Goal: Entertainment & Leisure: Consume media (video, audio)

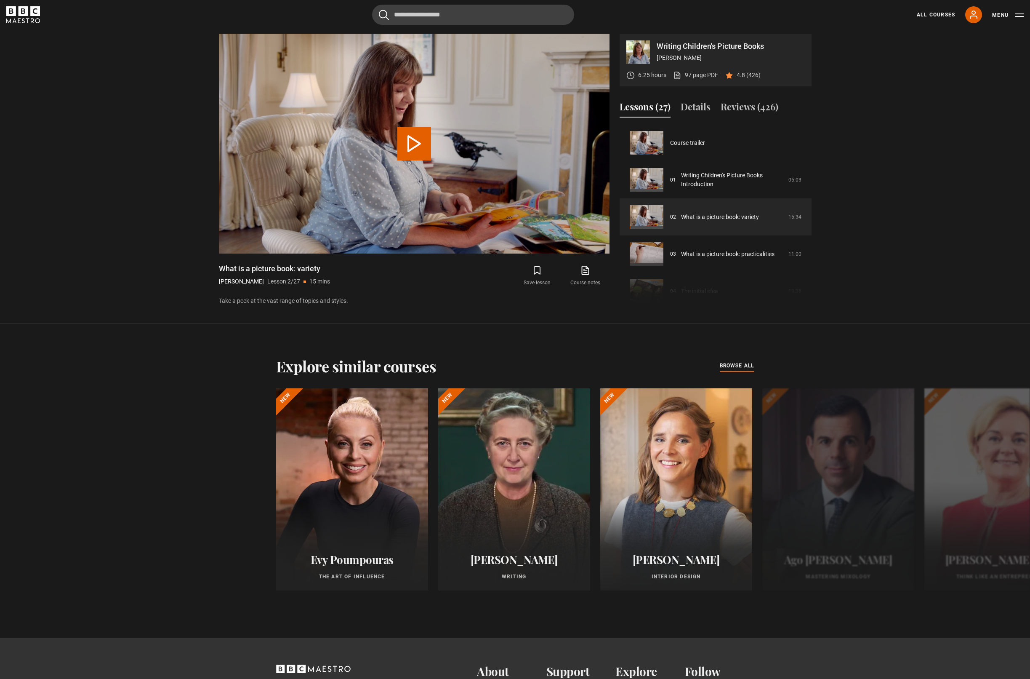
scroll to position [37, 0]
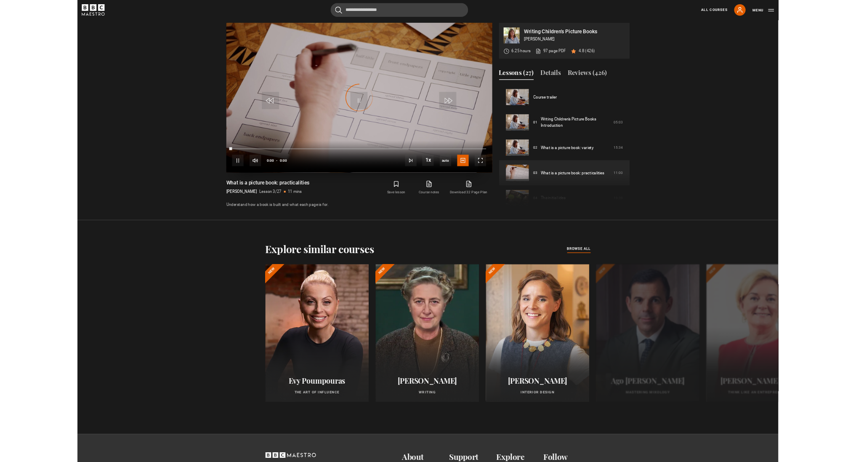
scroll to position [74, 0]
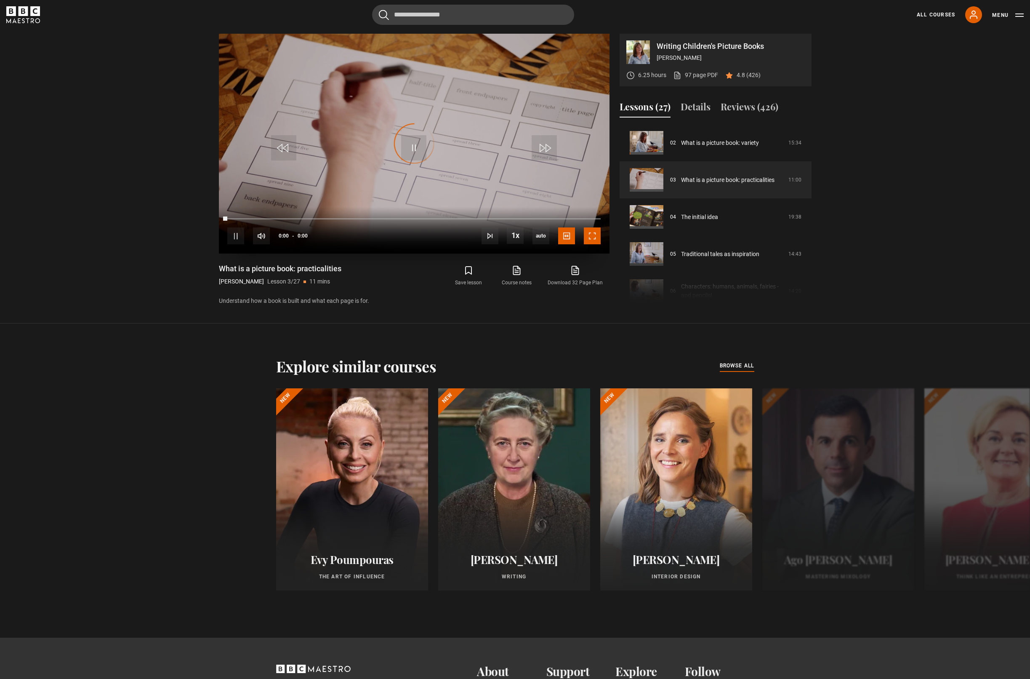
click at [584, 237] on span "Video Player" at bounding box center [592, 235] width 17 height 17
click at [419, 154] on span "Video Player" at bounding box center [413, 147] width 25 height 25
click at [597, 241] on span "Video Player" at bounding box center [592, 235] width 17 height 17
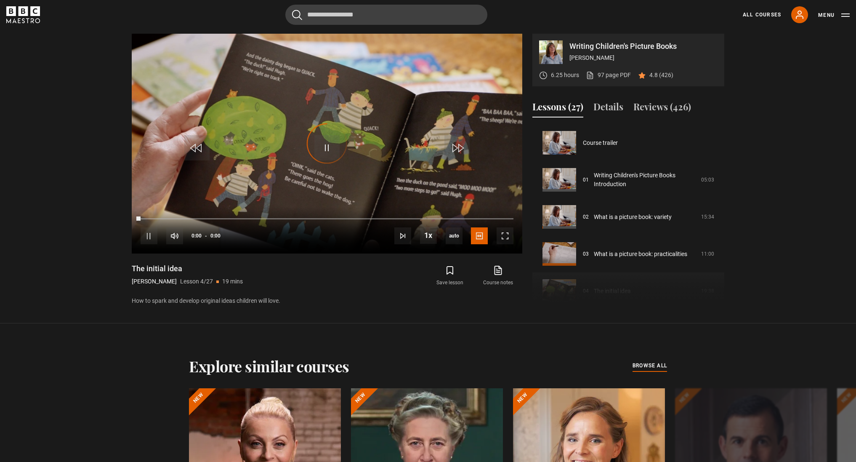
scroll to position [111, 0]
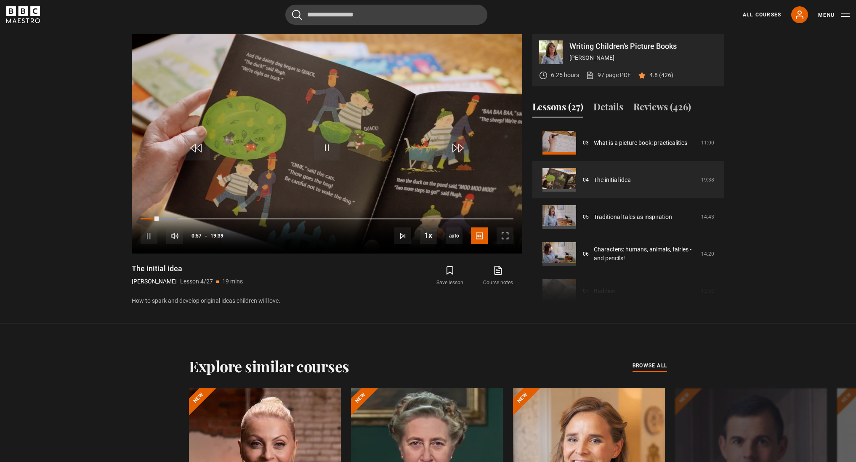
click at [46, 162] on section "Writing Children's Picture Books Julia Donaldson 6.25 hours 97 page PDF (opens …" at bounding box center [428, 161] width 856 height 323
